Goal: Navigation & Orientation: Find specific page/section

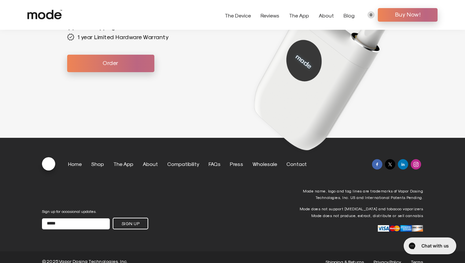
scroll to position [1891, 0]
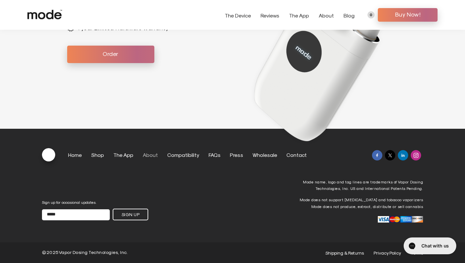
click at [148, 153] on link "About" at bounding box center [150, 154] width 15 height 6
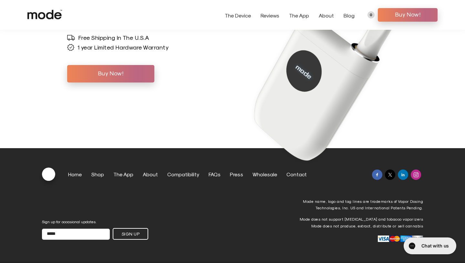
scroll to position [2599, 0]
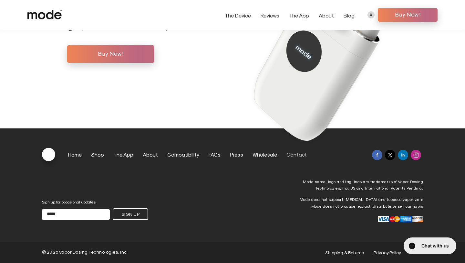
click at [290, 156] on link "Contact" at bounding box center [296, 154] width 20 height 6
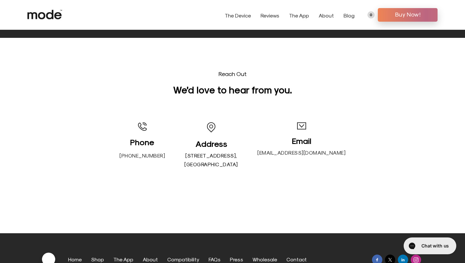
scroll to position [151, 0]
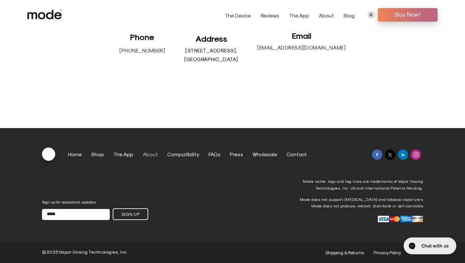
click at [150, 155] on link "About" at bounding box center [150, 154] width 15 height 6
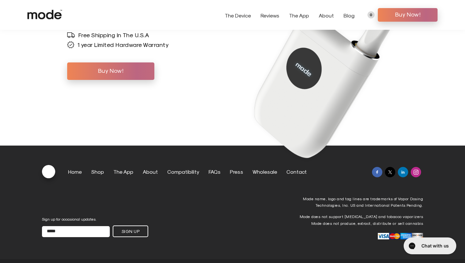
scroll to position [2599, 0]
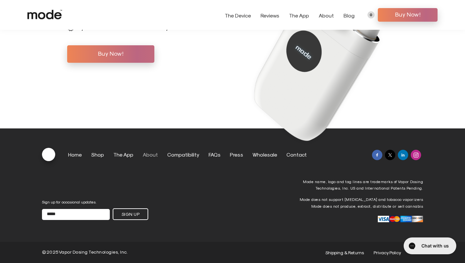
click at [153, 152] on link "About" at bounding box center [150, 154] width 15 height 6
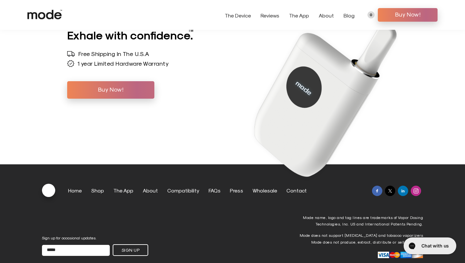
scroll to position [2599, 0]
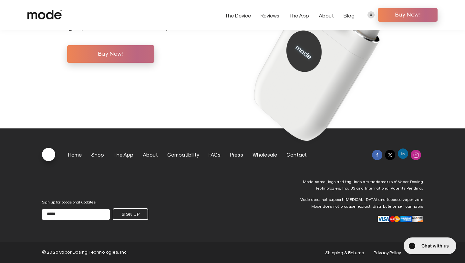
click at [405, 154] on img at bounding box center [402, 153] width 5 height 5
